Goal: Navigation & Orientation: Find specific page/section

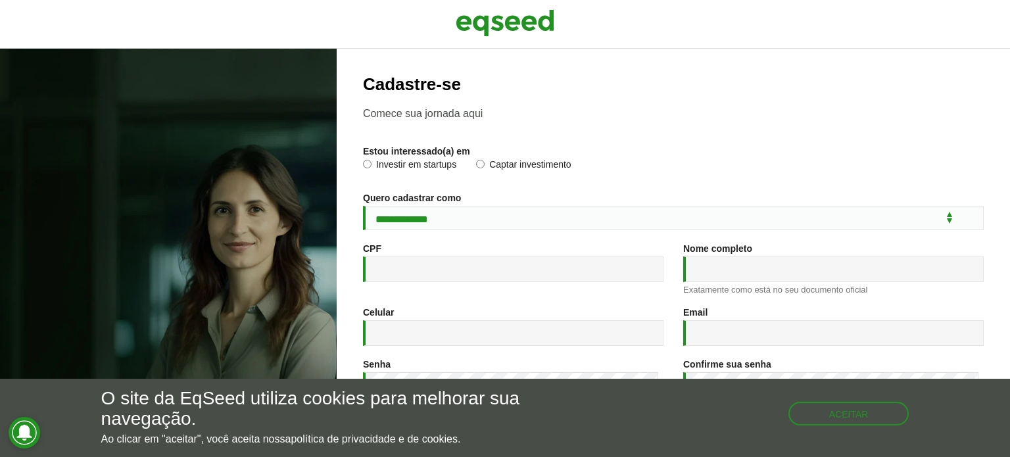
scroll to position [218, 0]
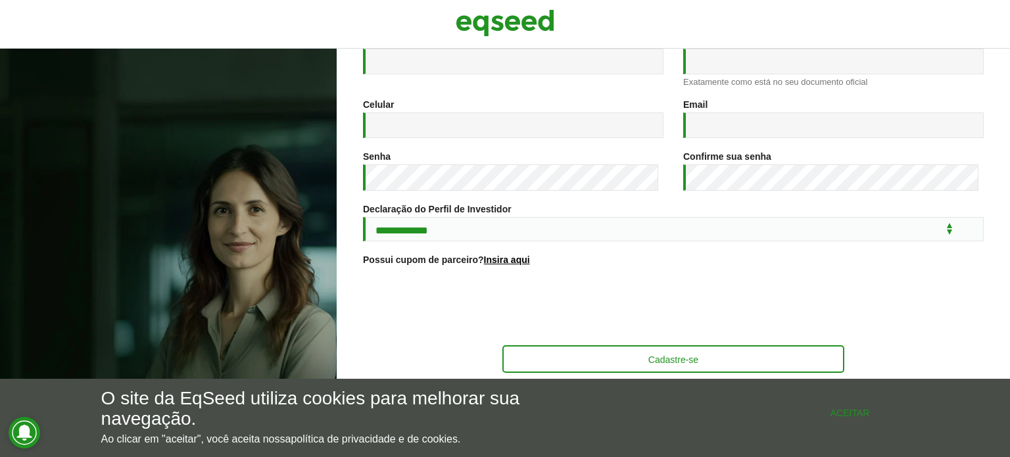
drag, startPoint x: 861, startPoint y: 408, endPoint x: 707, endPoint y: 345, distance: 166.3
click at [861, 408] on button "Aceitar" at bounding box center [850, 412] width 118 height 21
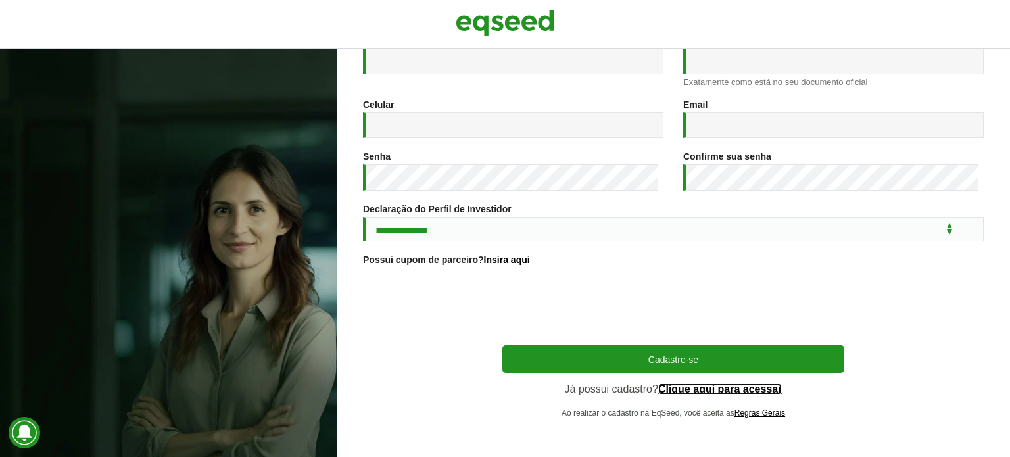
click at [763, 393] on link "Clique aqui para acessar" at bounding box center [720, 389] width 124 height 11
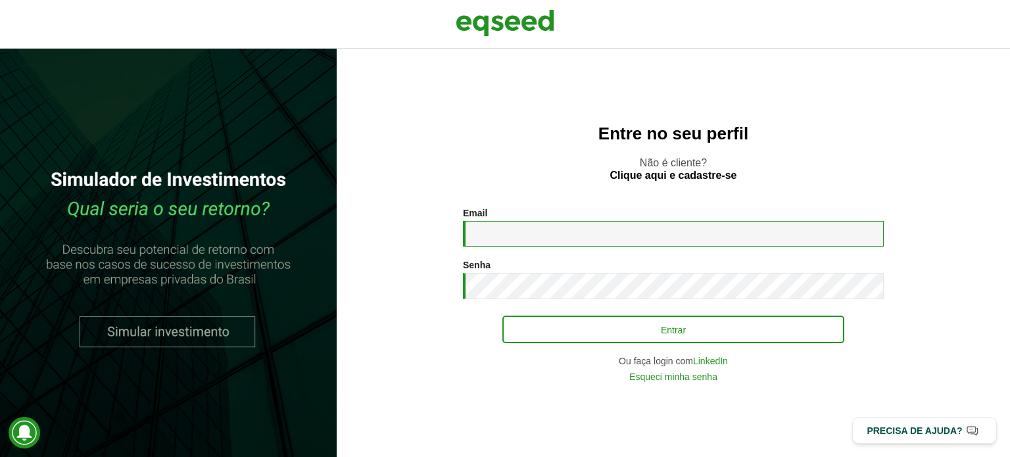
type input "**********"
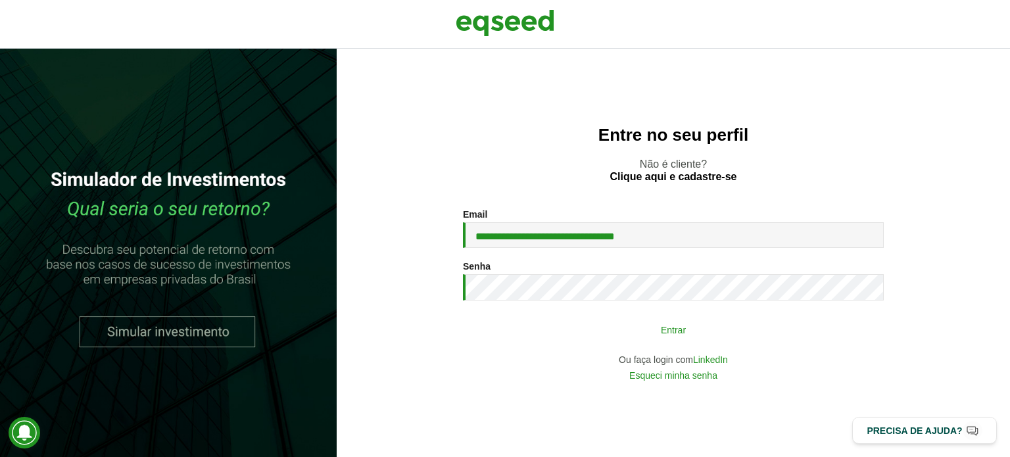
click at [642, 329] on button "Entrar" at bounding box center [673, 329] width 342 height 25
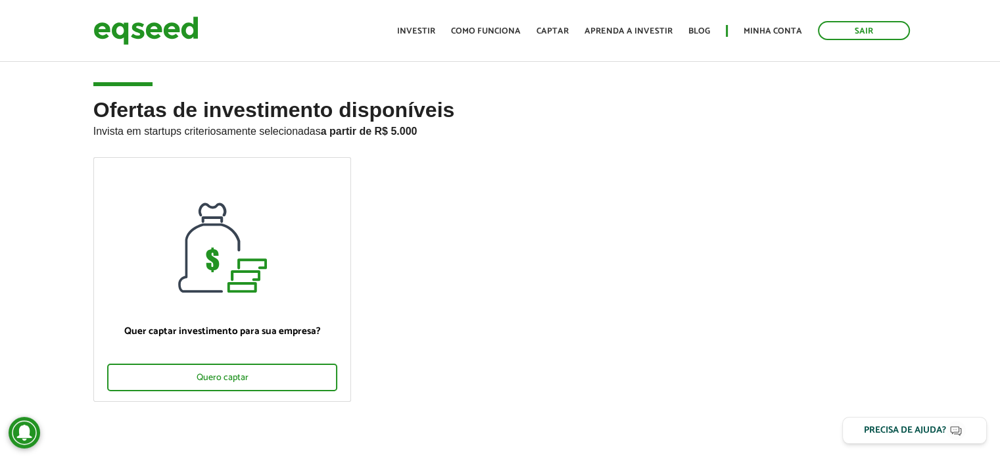
click at [826, 291] on ul "Quer captar investimento para sua empresa? Quero captar" at bounding box center [500, 290] width 834 height 267
click at [778, 27] on link "Minha conta" at bounding box center [772, 31] width 59 height 9
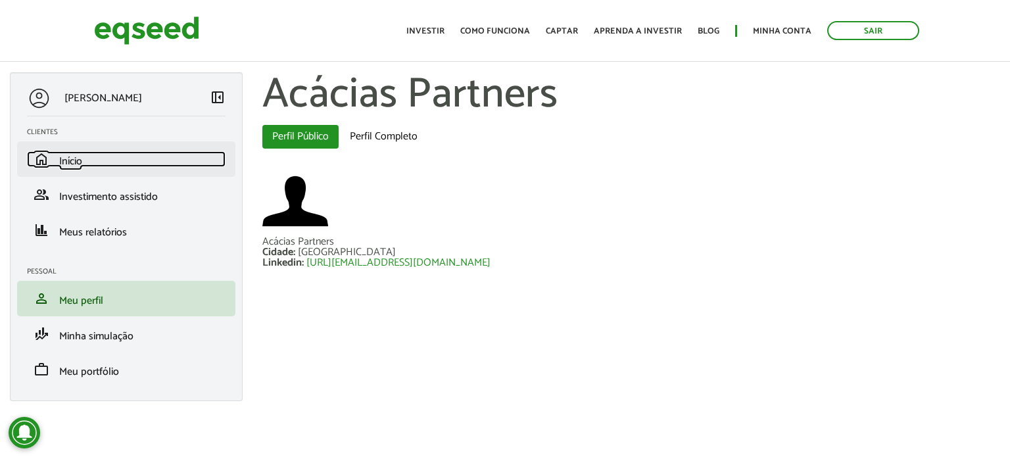
click at [57, 158] on link "home Início" at bounding box center [126, 159] width 199 height 16
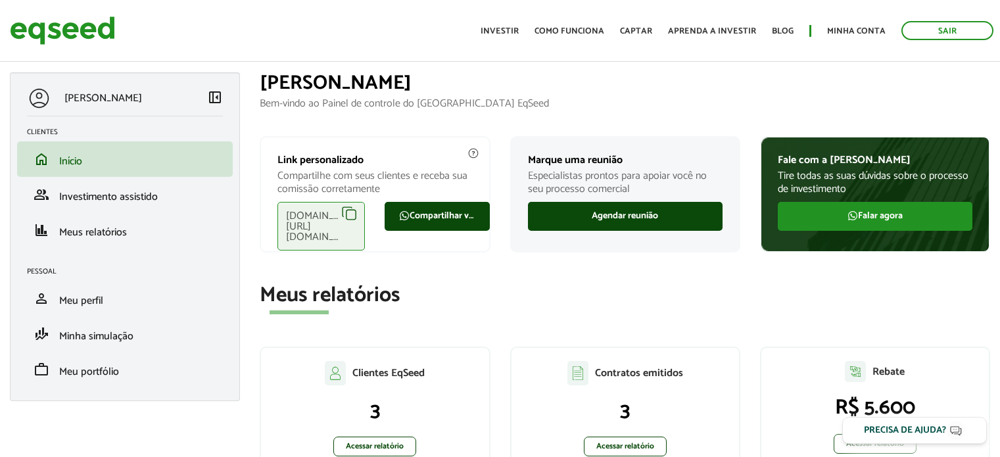
click at [735, 305] on h2 "Meus relatórios" at bounding box center [625, 295] width 730 height 23
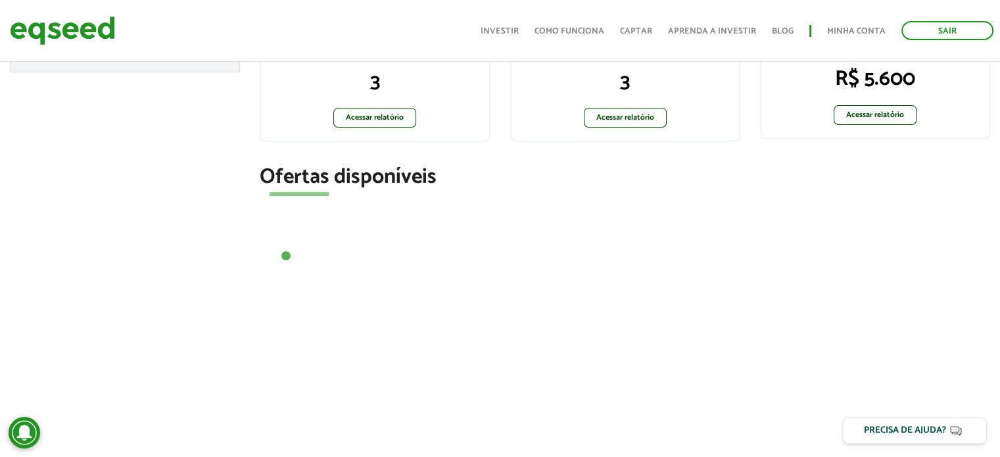
scroll to position [526, 0]
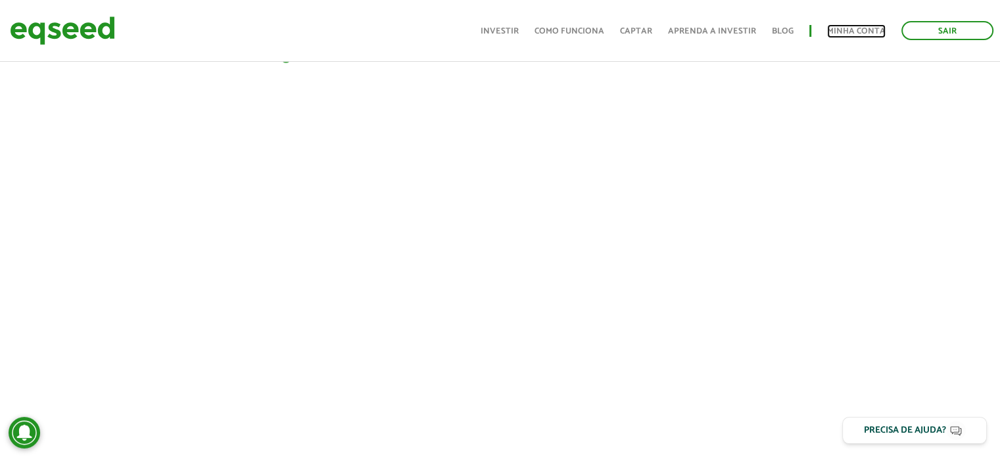
click at [837, 30] on link "Minha conta" at bounding box center [856, 31] width 59 height 9
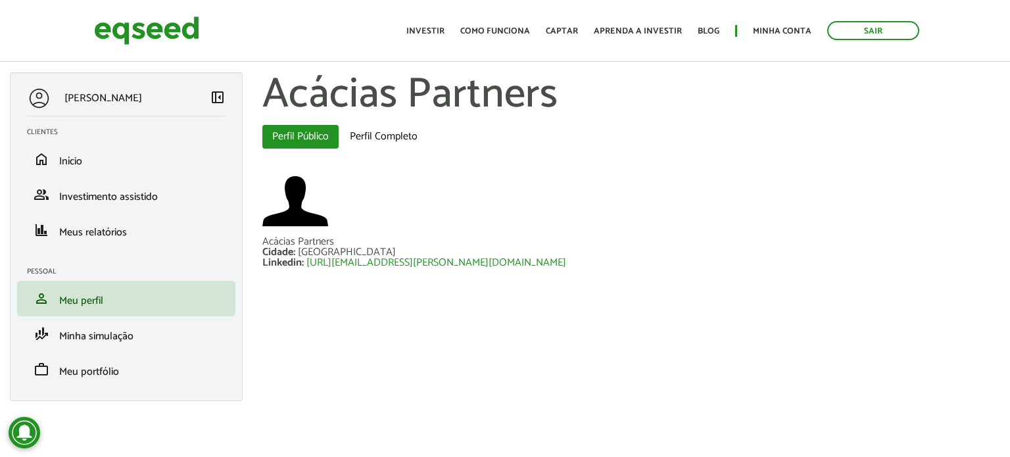
click at [812, 265] on div "Linkedin : [URL][EMAIL_ADDRESS][PERSON_NAME][DOMAIN_NAME]" at bounding box center [631, 263] width 738 height 11
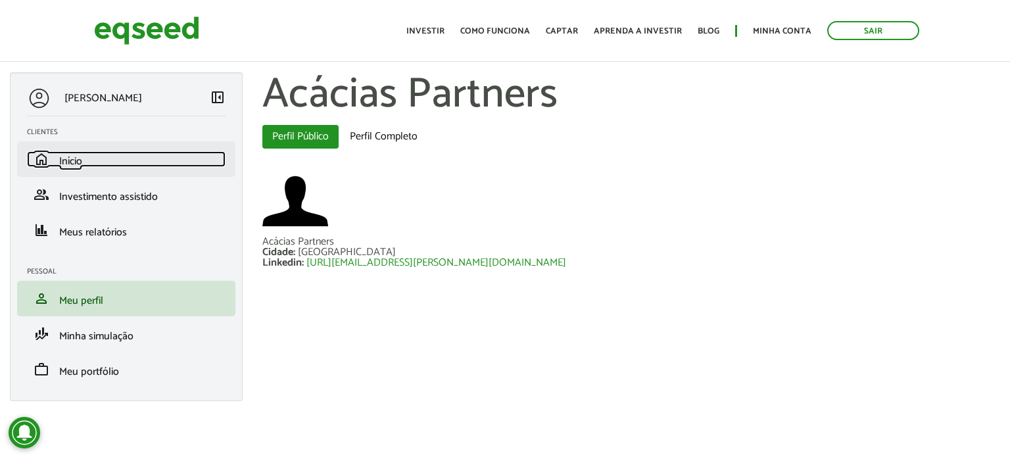
click at [105, 159] on link "home Início" at bounding box center [126, 159] width 199 height 16
